Goal: Task Accomplishment & Management: Manage account settings

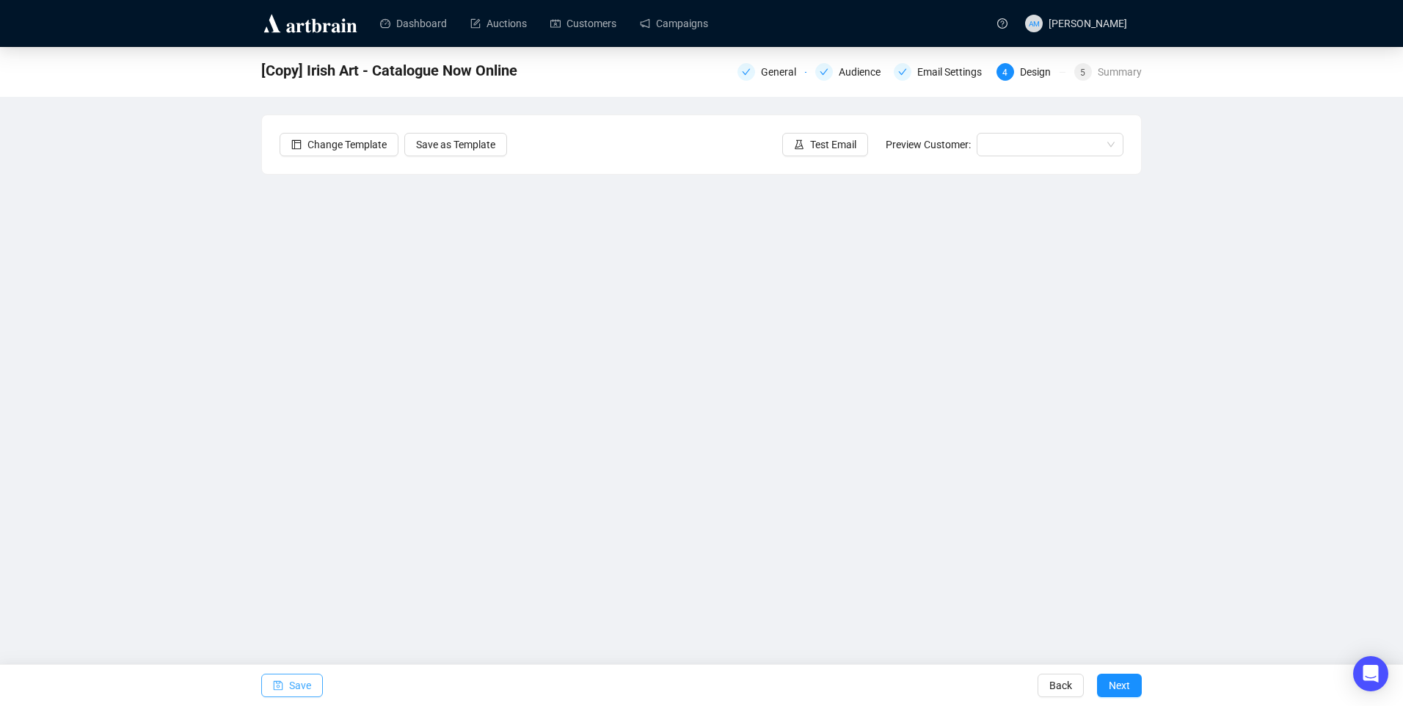
click at [301, 682] on span "Save" at bounding box center [300, 685] width 22 height 41
click at [304, 683] on span "Save" at bounding box center [300, 685] width 22 height 41
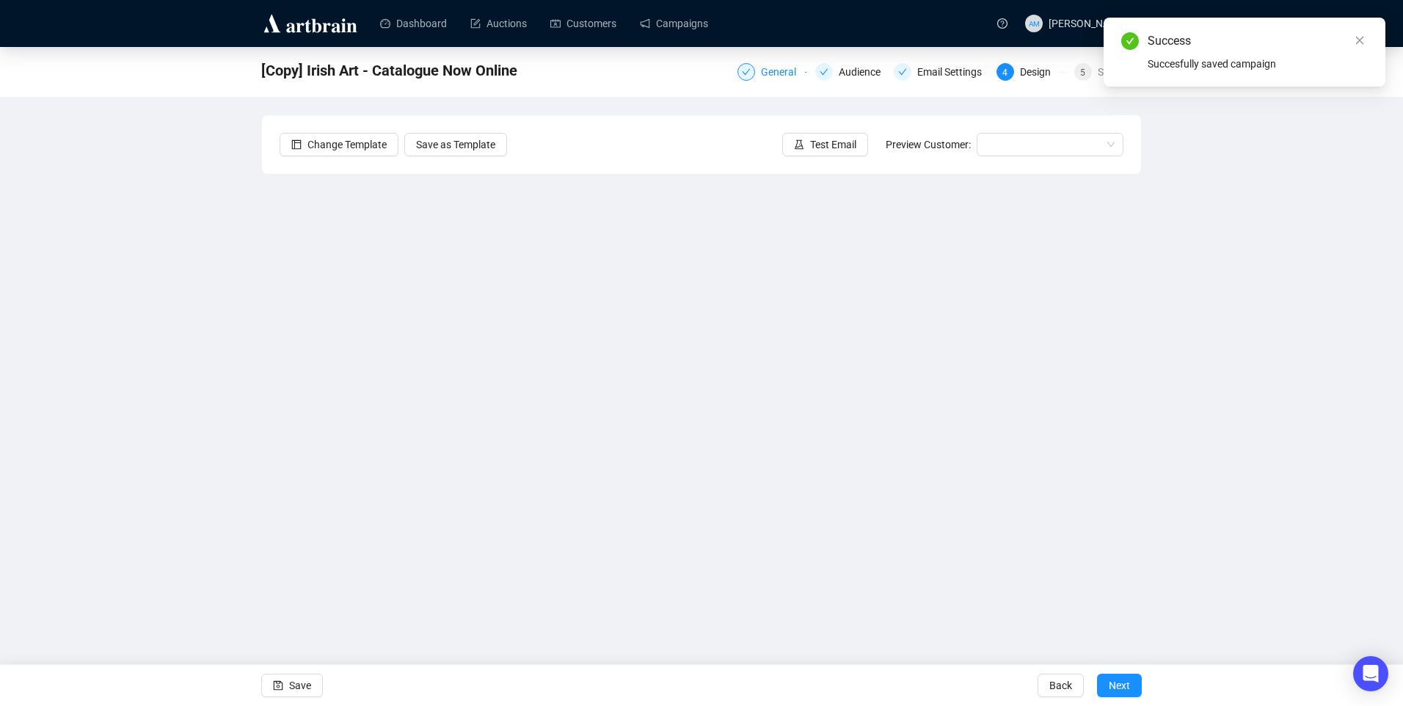
click at [777, 76] on div "General" at bounding box center [783, 72] width 44 height 18
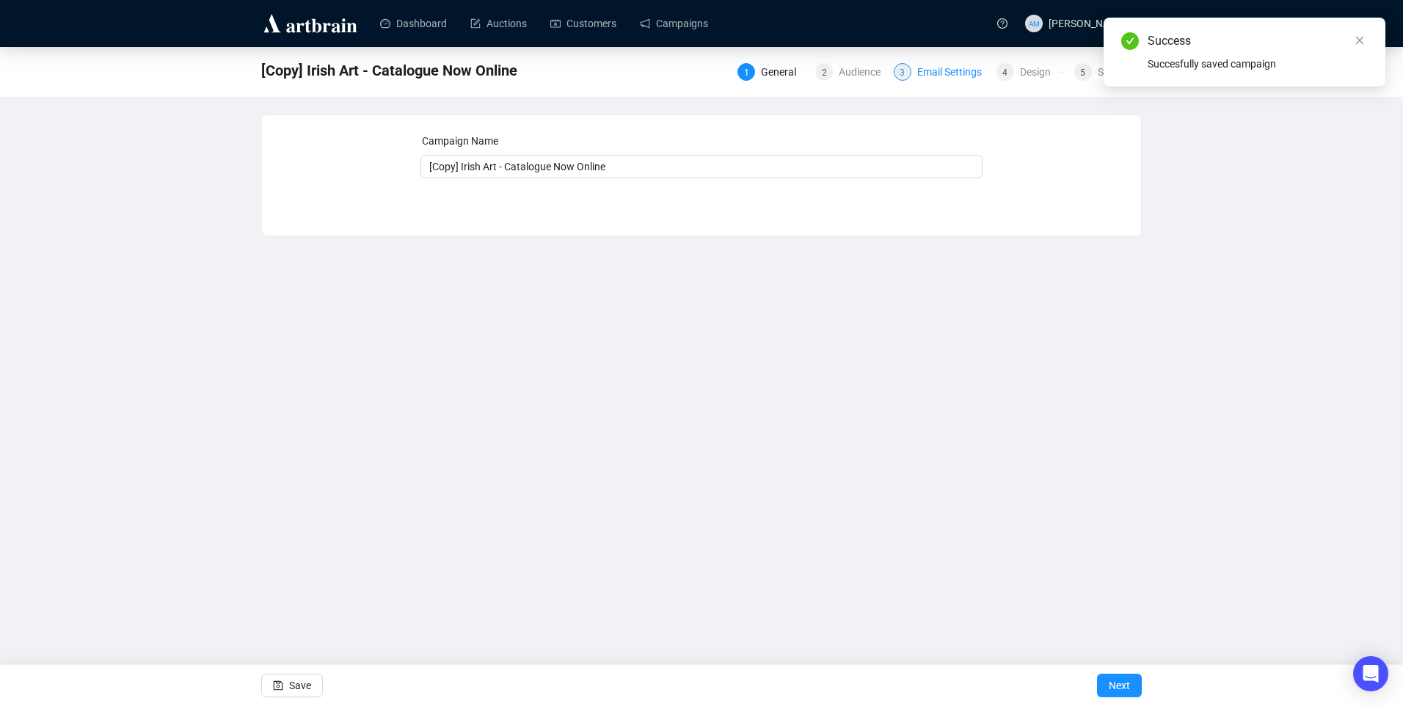
click at [937, 69] on div "Email Settings" at bounding box center [953, 72] width 73 height 18
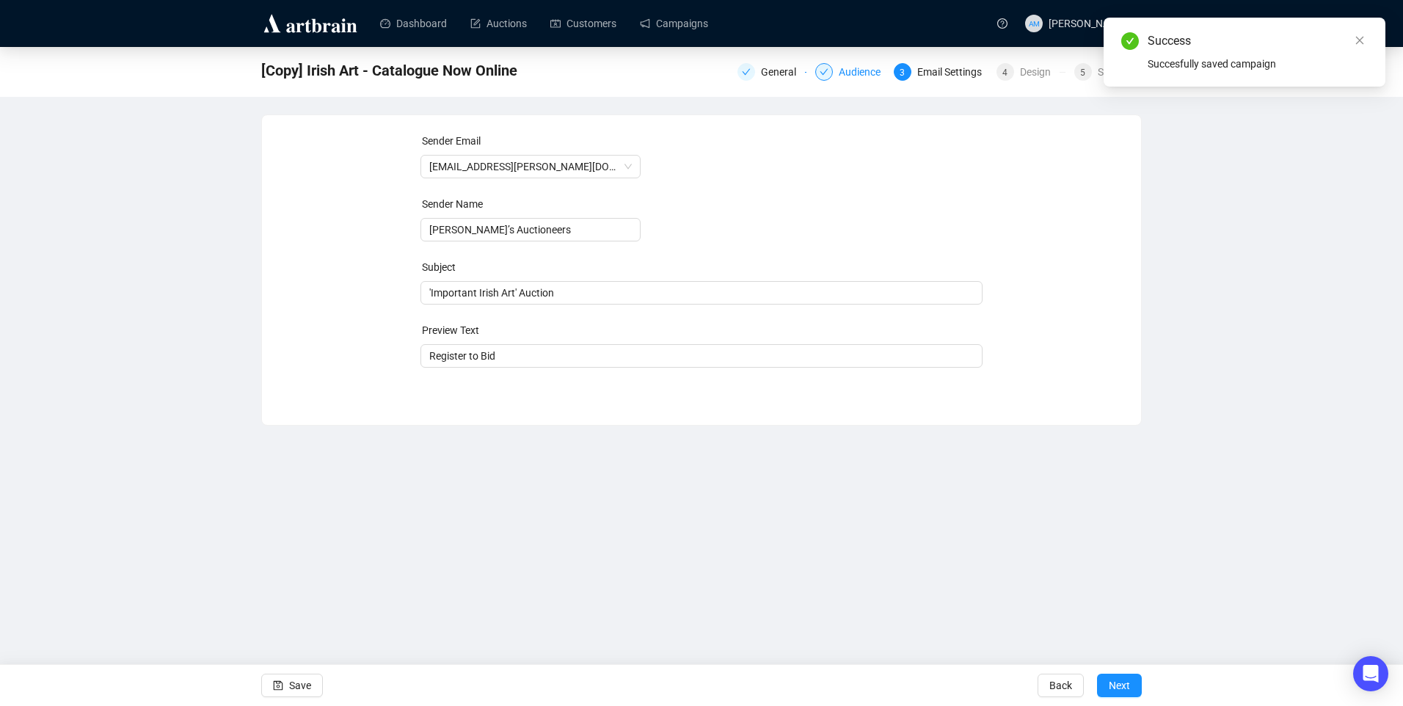
click at [851, 73] on div "Audience" at bounding box center [864, 72] width 51 height 18
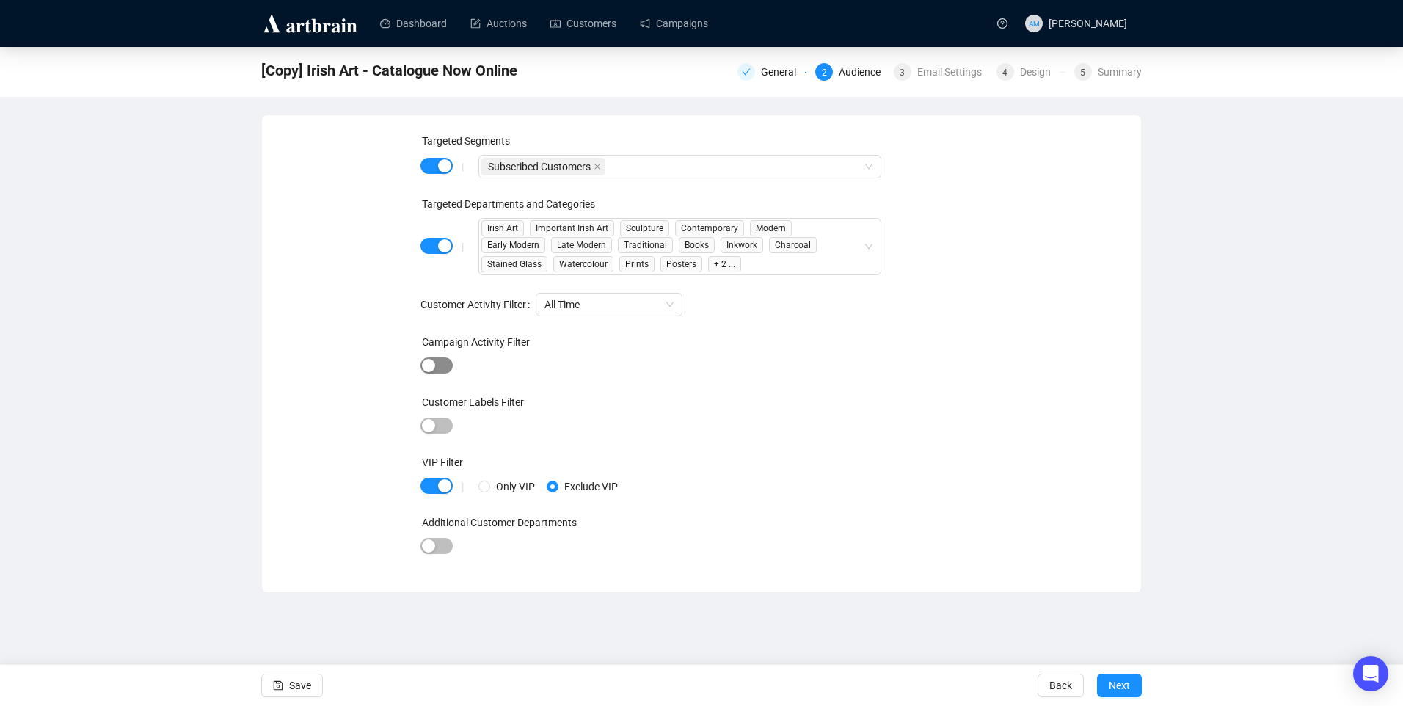
click at [437, 359] on span "button" at bounding box center [436, 365] width 32 height 16
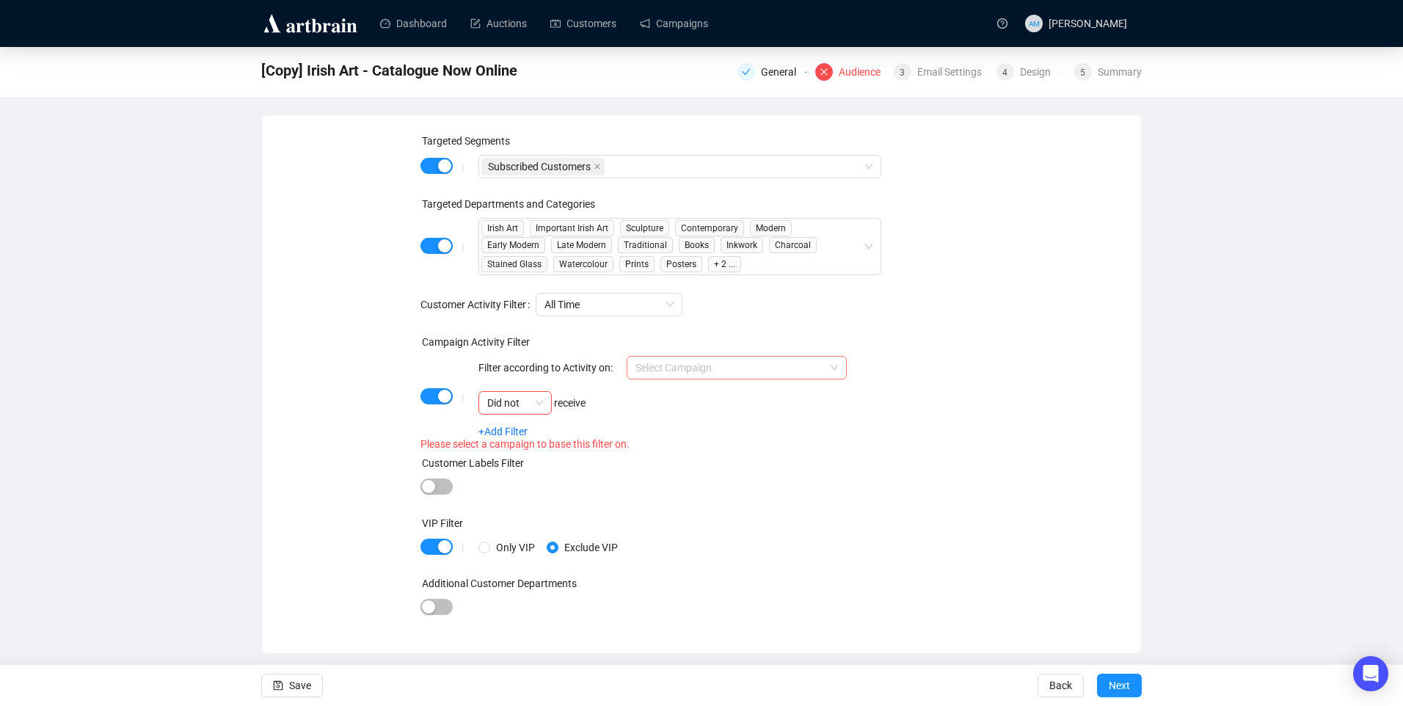
click at [697, 368] on input "search" at bounding box center [730, 368] width 189 height 22
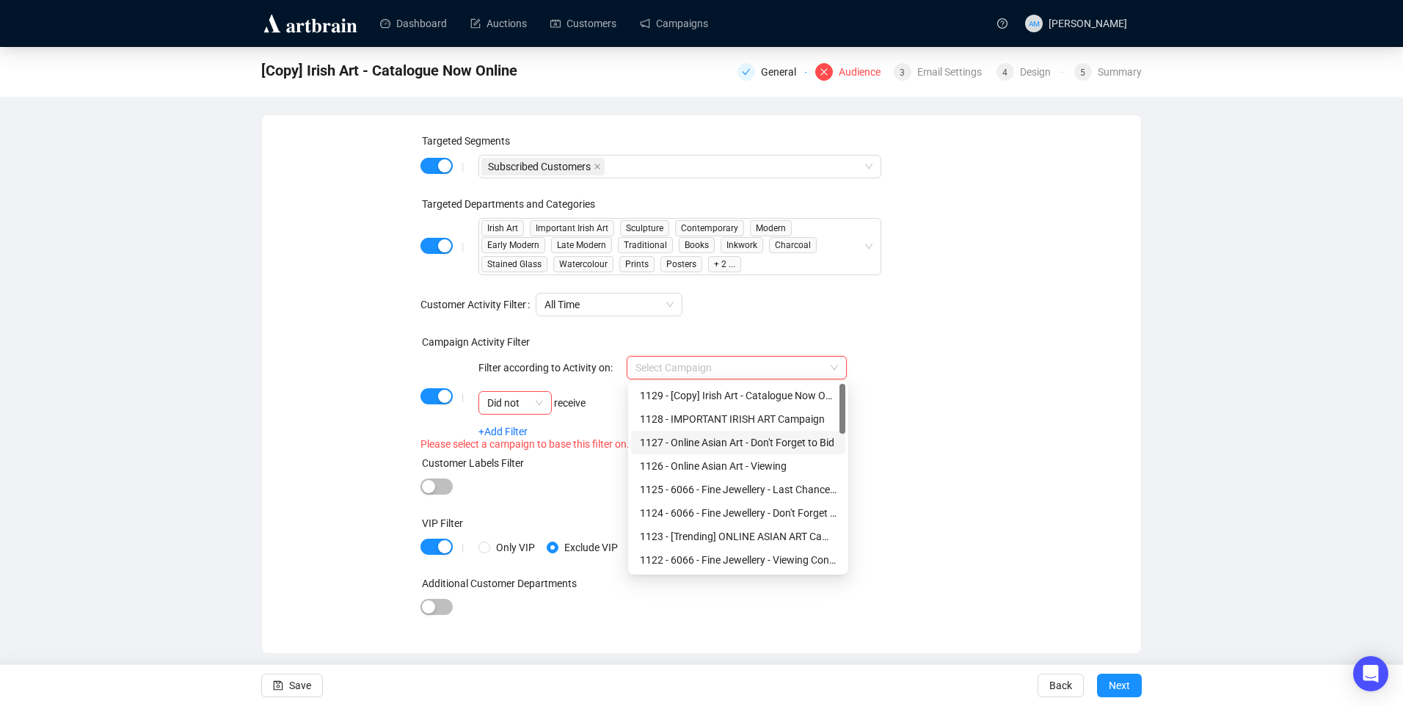
click at [724, 448] on div "1127 - Online Asian Art - Don't Forget to Bid" at bounding box center [738, 442] width 197 height 16
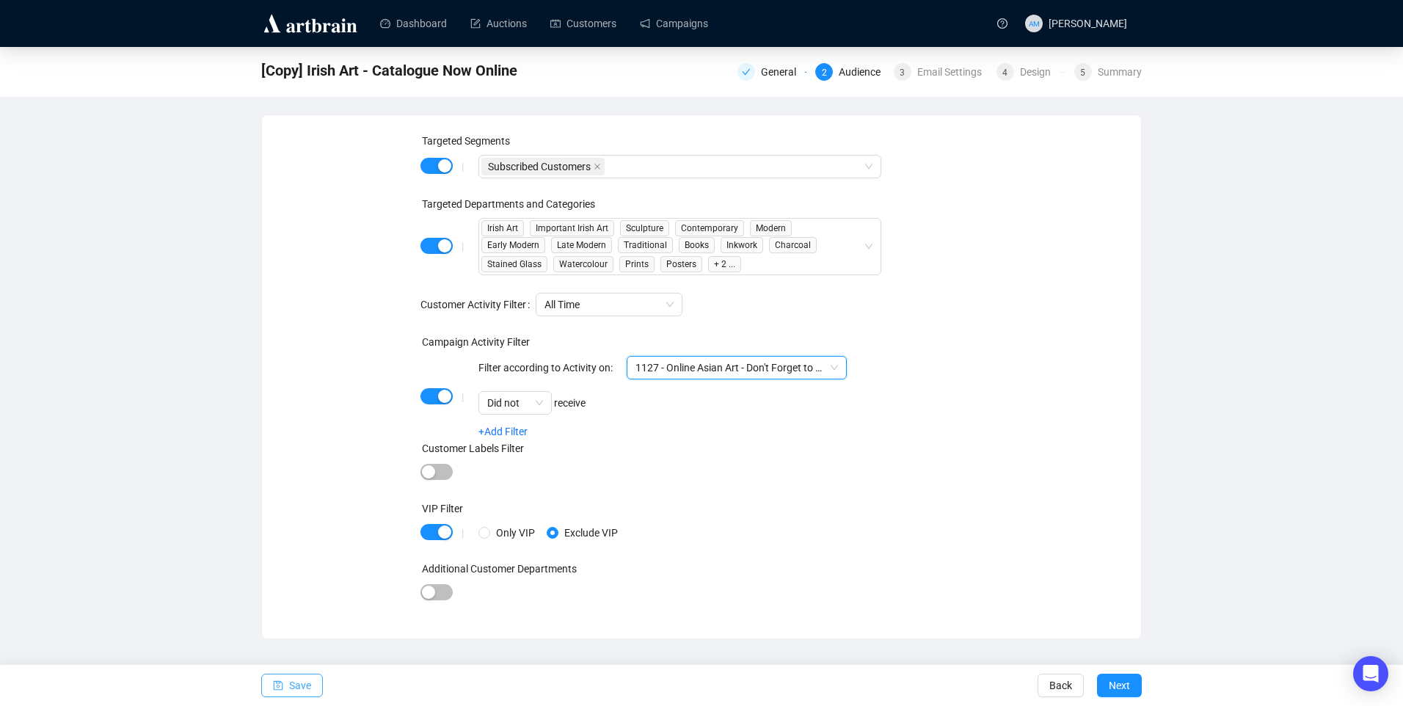
click at [302, 692] on span "Save" at bounding box center [300, 685] width 22 height 41
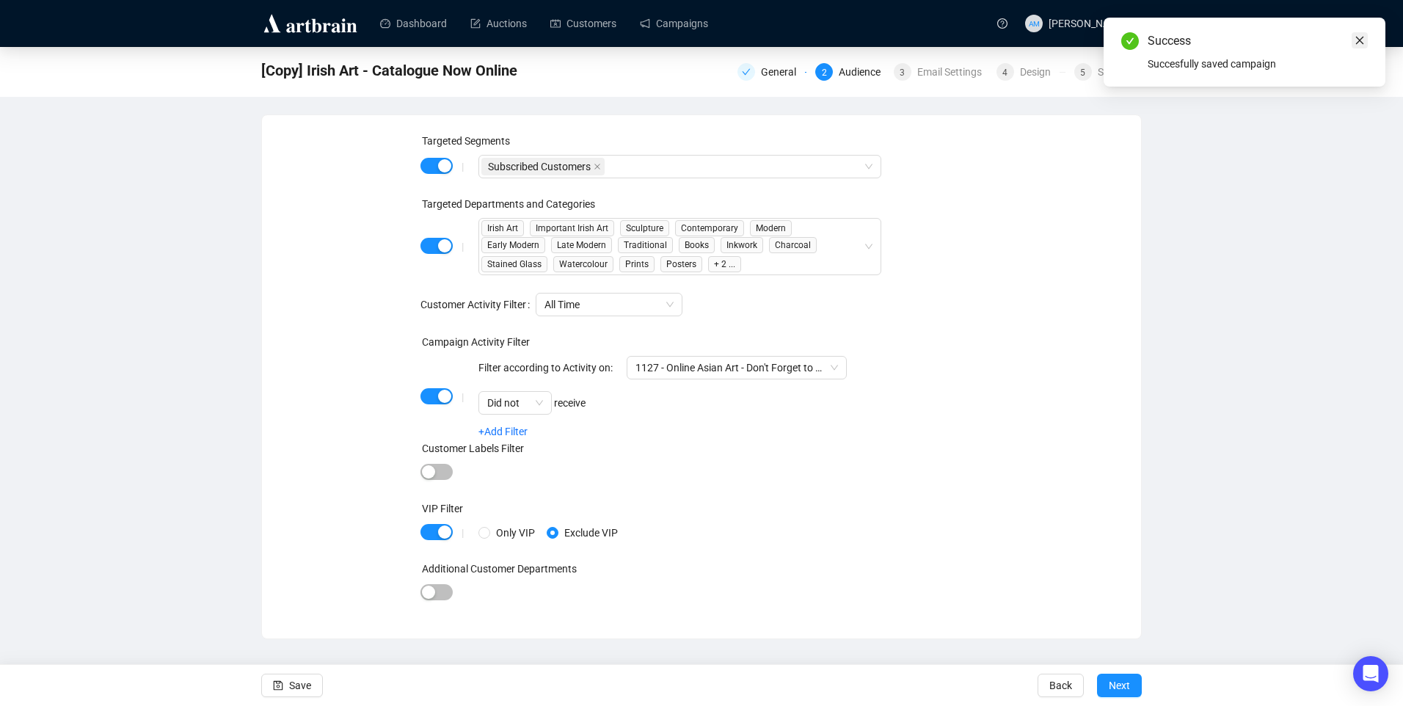
click at [1353, 36] on link "Close" at bounding box center [1360, 40] width 16 height 16
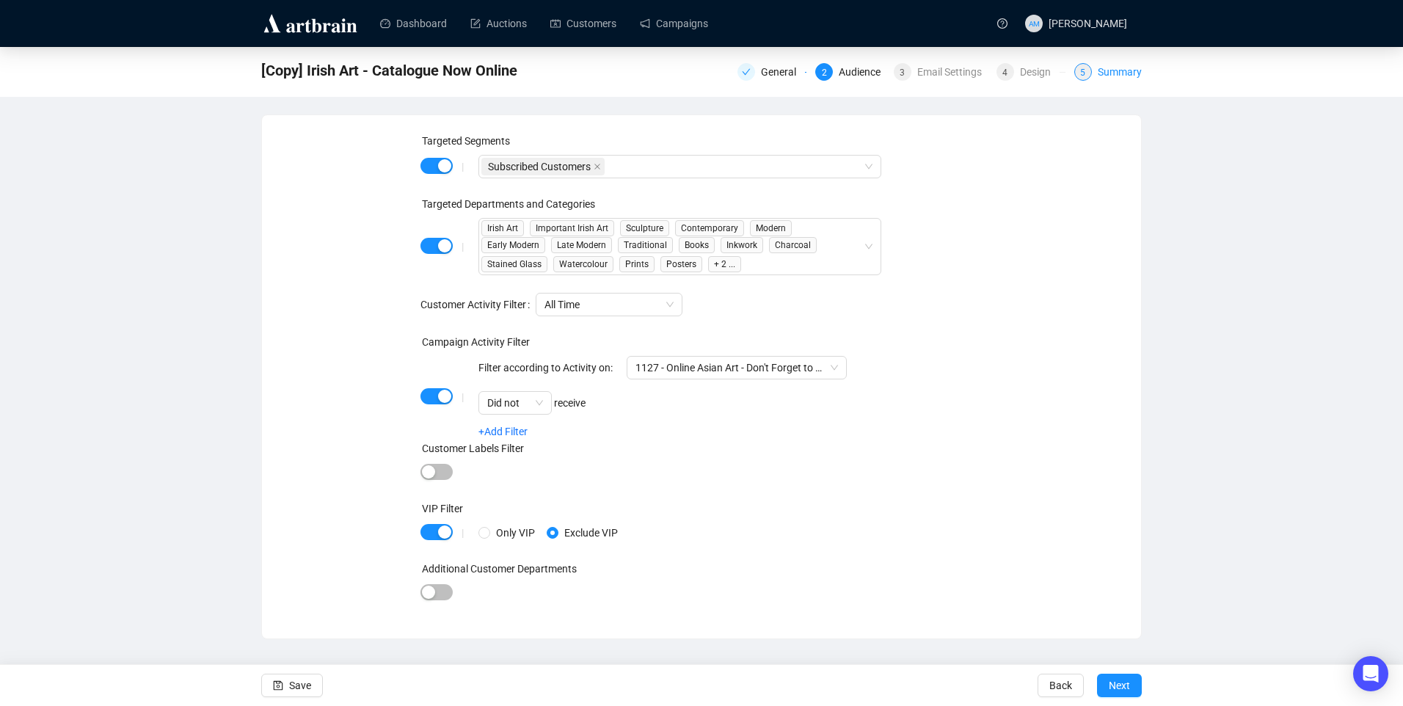
click at [1102, 70] on div "Summary" at bounding box center [1120, 72] width 44 height 18
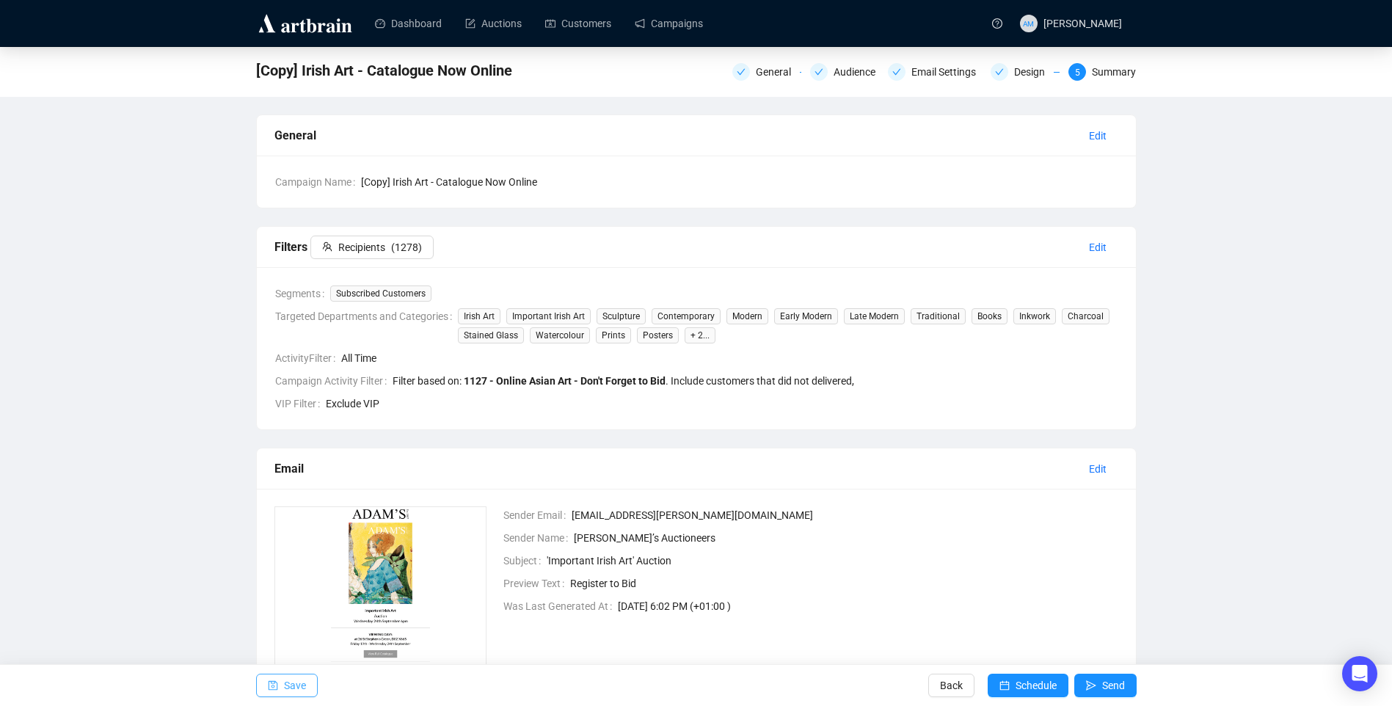
click at [274, 682] on icon "save" at bounding box center [273, 685] width 10 height 10
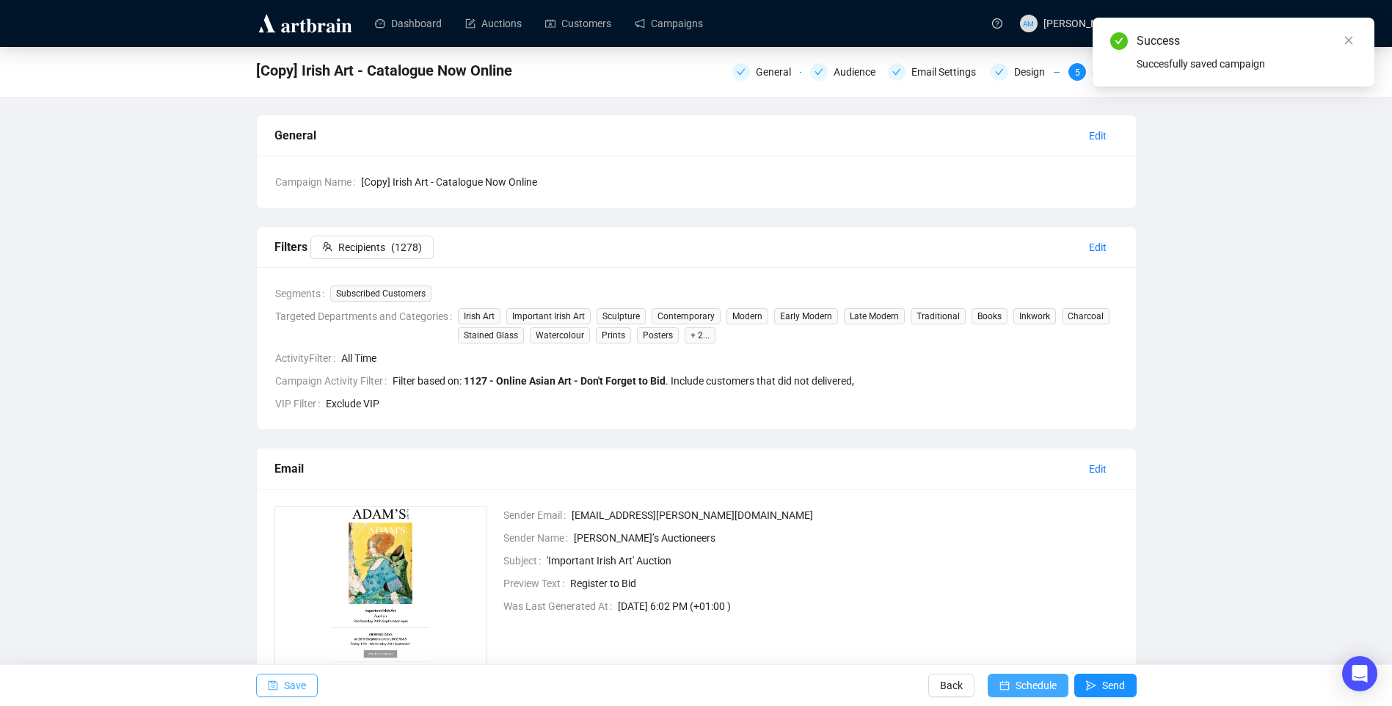
click at [1045, 685] on span "Schedule" at bounding box center [1036, 685] width 41 height 41
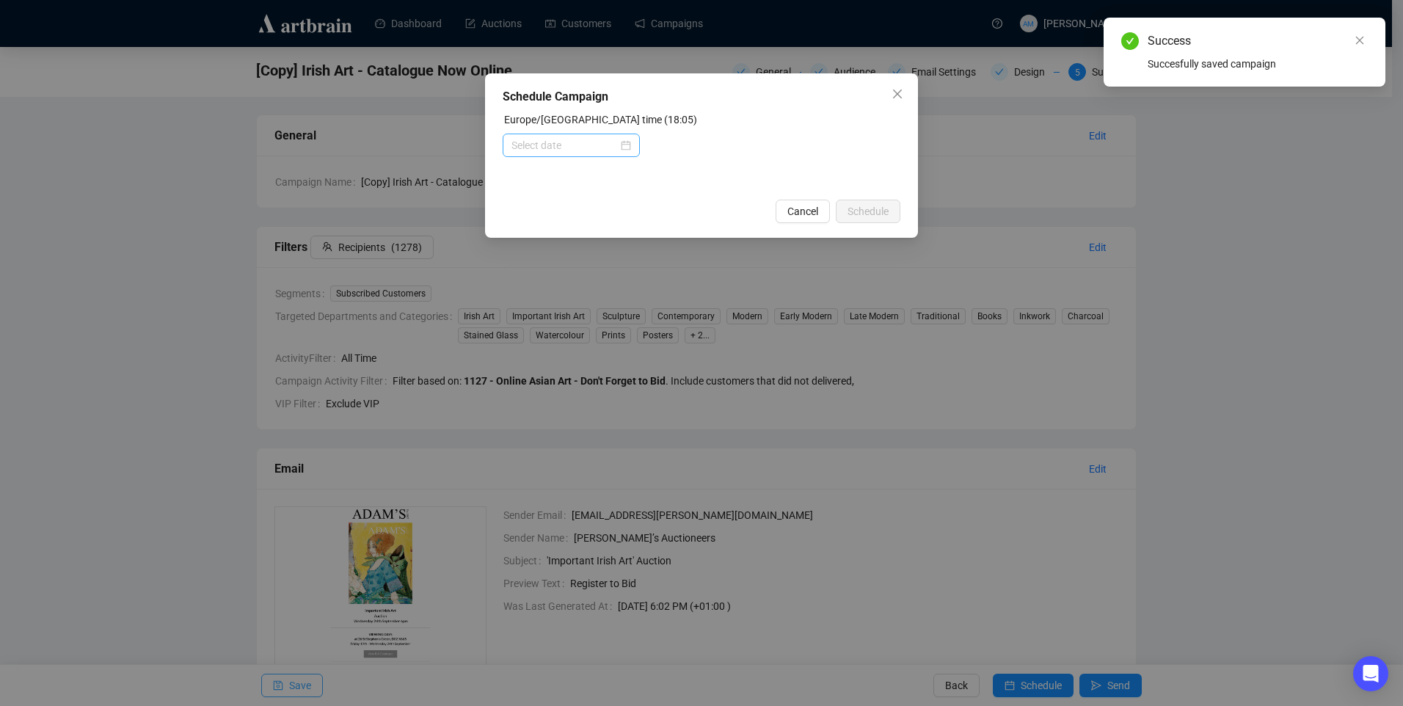
click at [623, 137] on div at bounding box center [571, 145] width 120 height 16
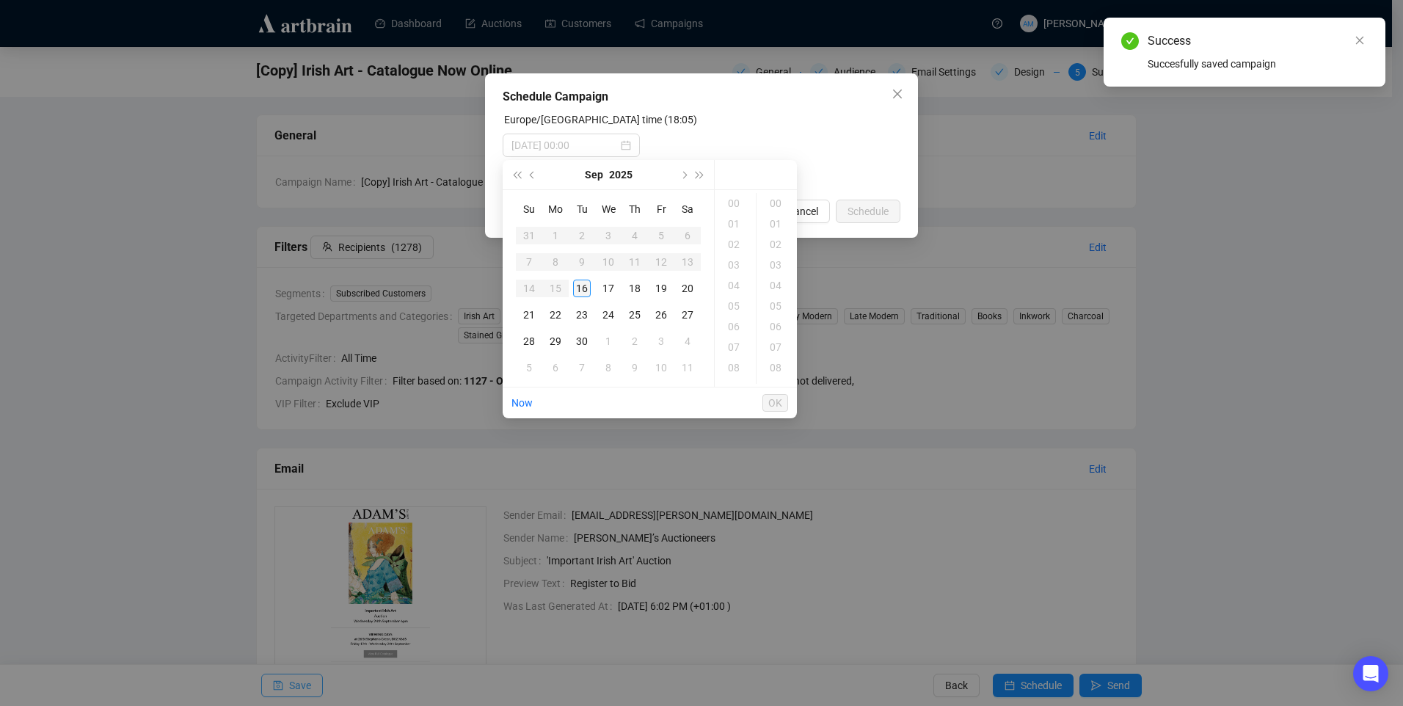
click at [583, 285] on div "16" at bounding box center [582, 289] width 18 height 18
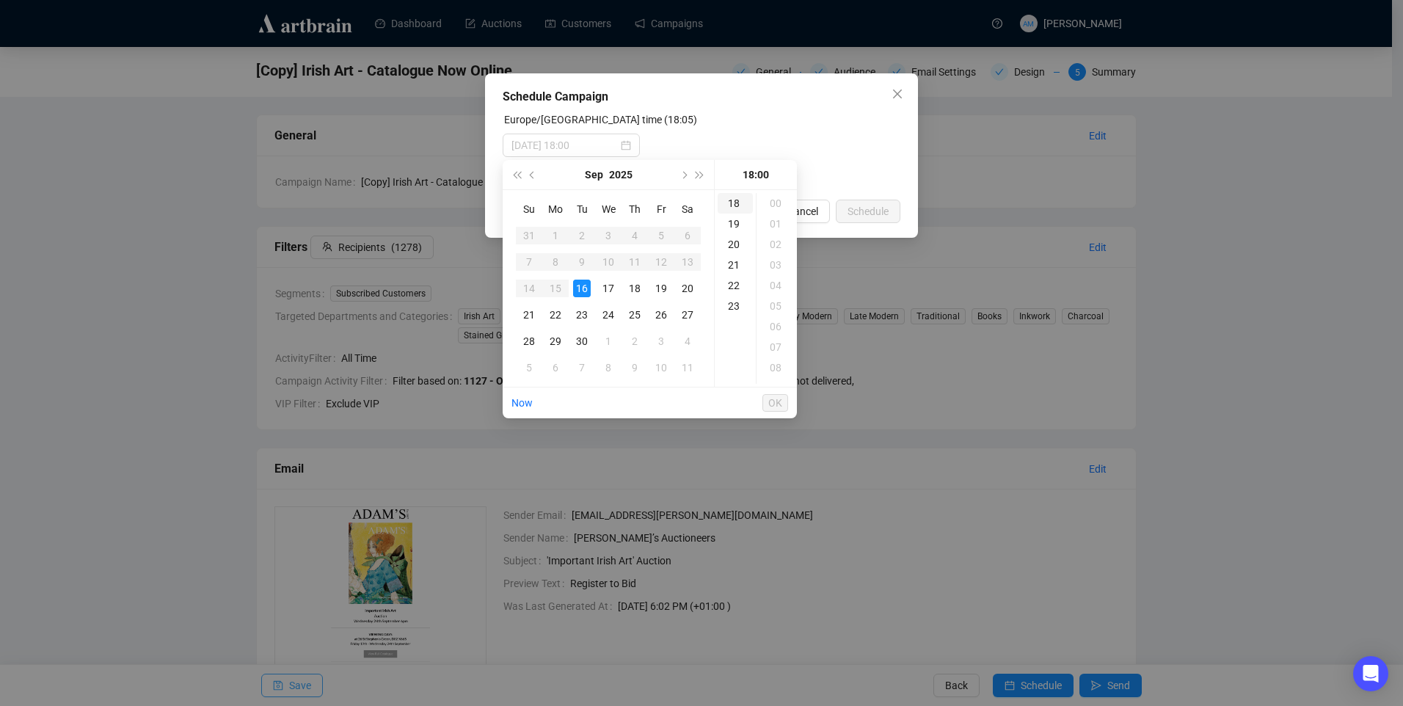
click at [737, 204] on div "18" at bounding box center [735, 203] width 35 height 21
click at [779, 272] on div "36" at bounding box center [777, 276] width 35 height 21
click at [773, 273] on div "36" at bounding box center [777, 276] width 35 height 21
click at [730, 200] on div "18" at bounding box center [735, 203] width 35 height 21
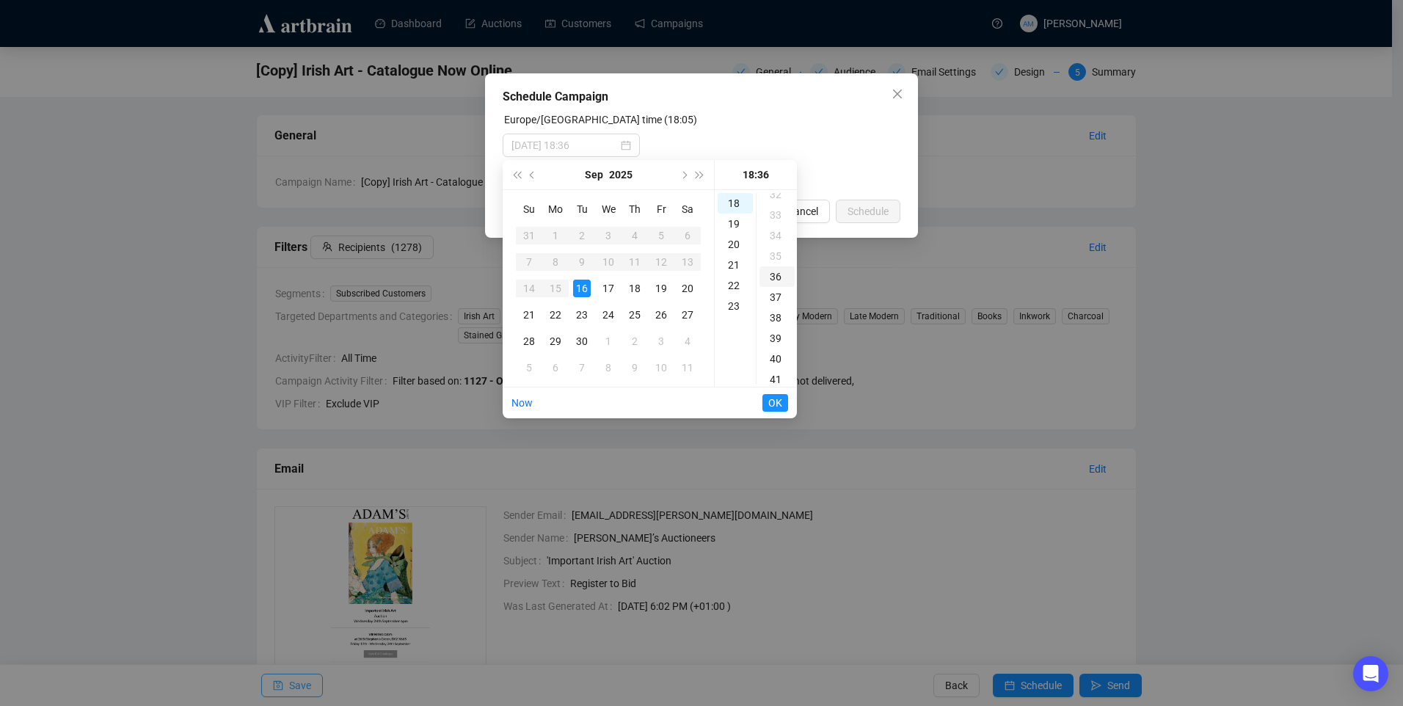
click at [780, 275] on div "36" at bounding box center [777, 276] width 35 height 21
click at [776, 225] on div "37" at bounding box center [777, 224] width 35 height 21
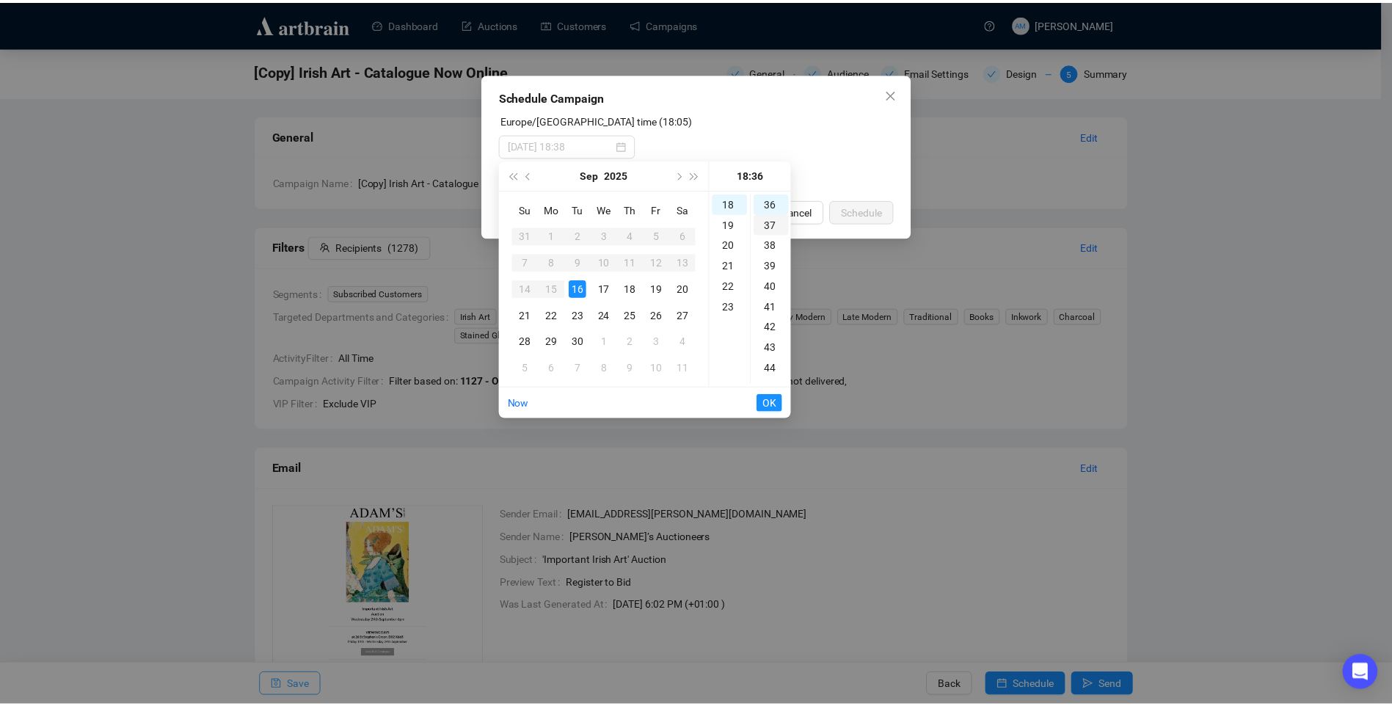
scroll to position [760, 0]
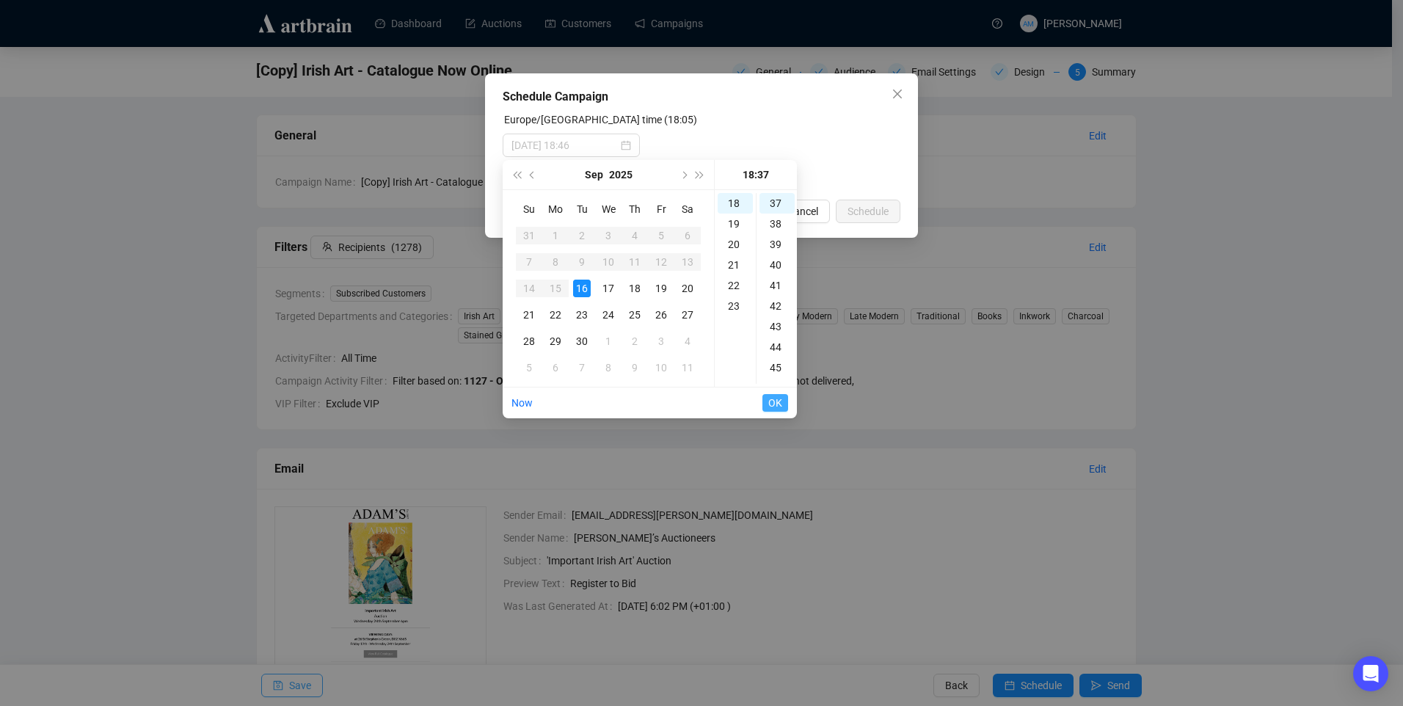
type input "[DATE] 18:37"
click at [780, 403] on span "OK" at bounding box center [775, 403] width 14 height 28
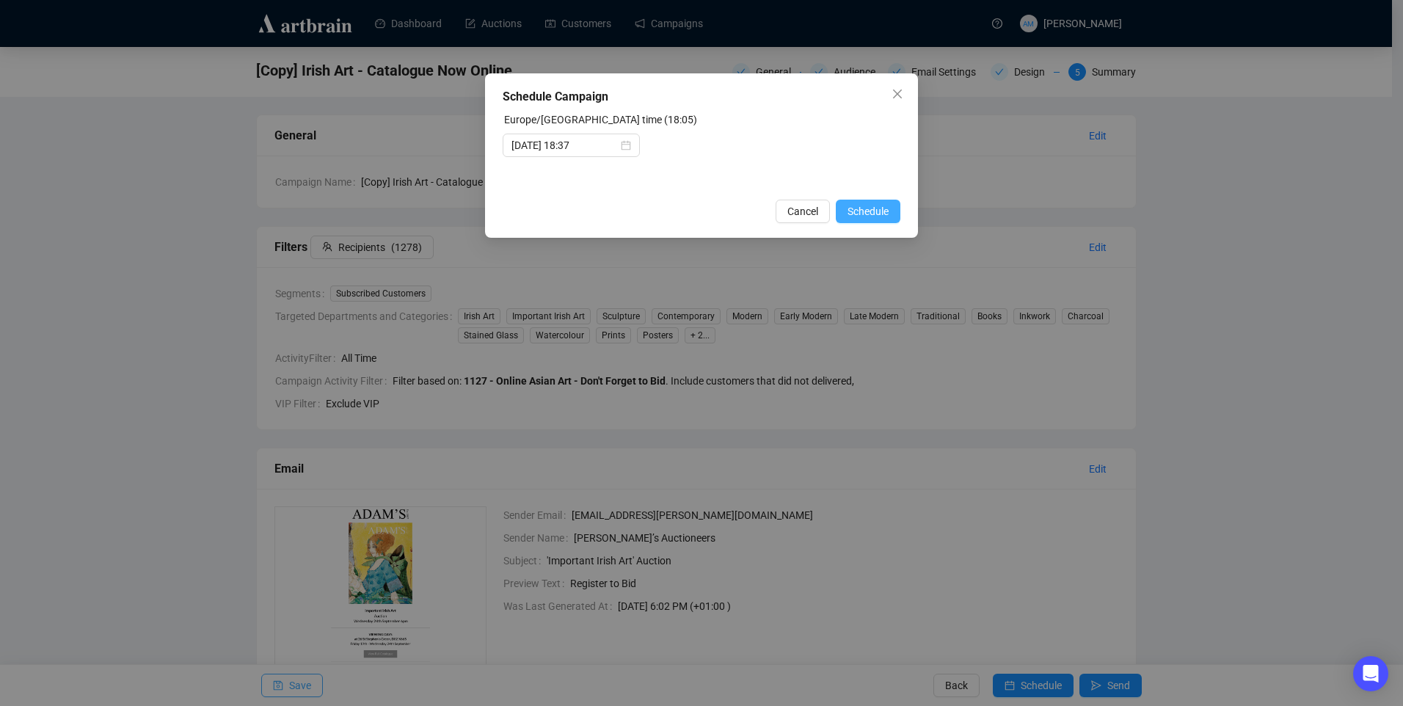
click at [864, 214] on span "Schedule" at bounding box center [868, 211] width 41 height 16
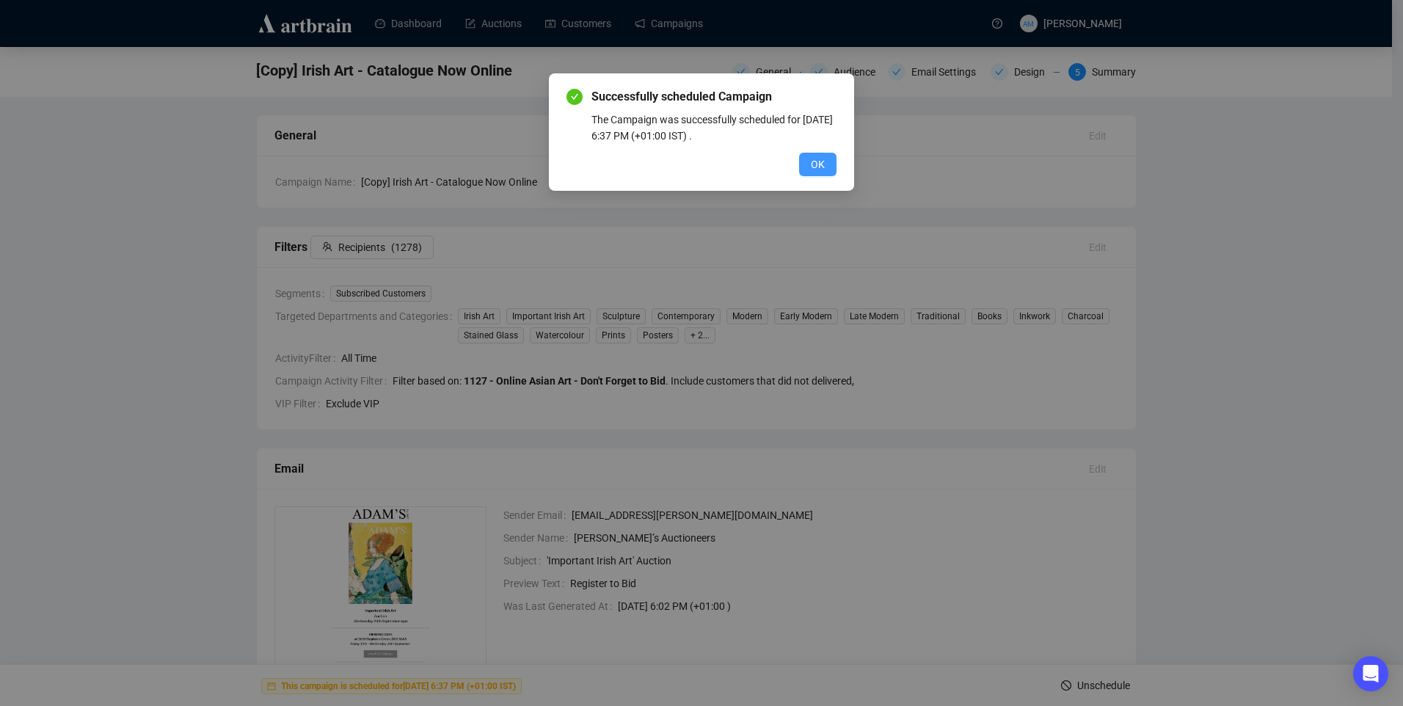
click at [827, 164] on button "OK" at bounding box center [817, 164] width 37 height 23
